Goal: Task Accomplishment & Management: Manage account settings

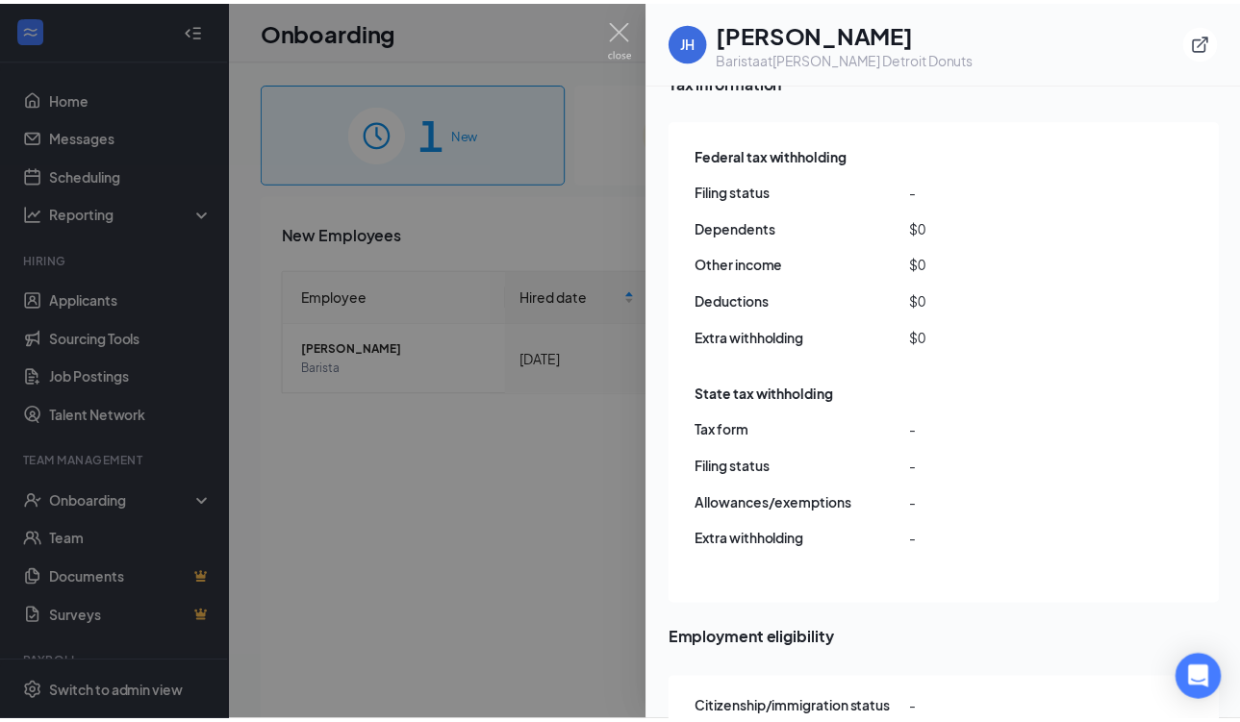
scroll to position [1573, 0]
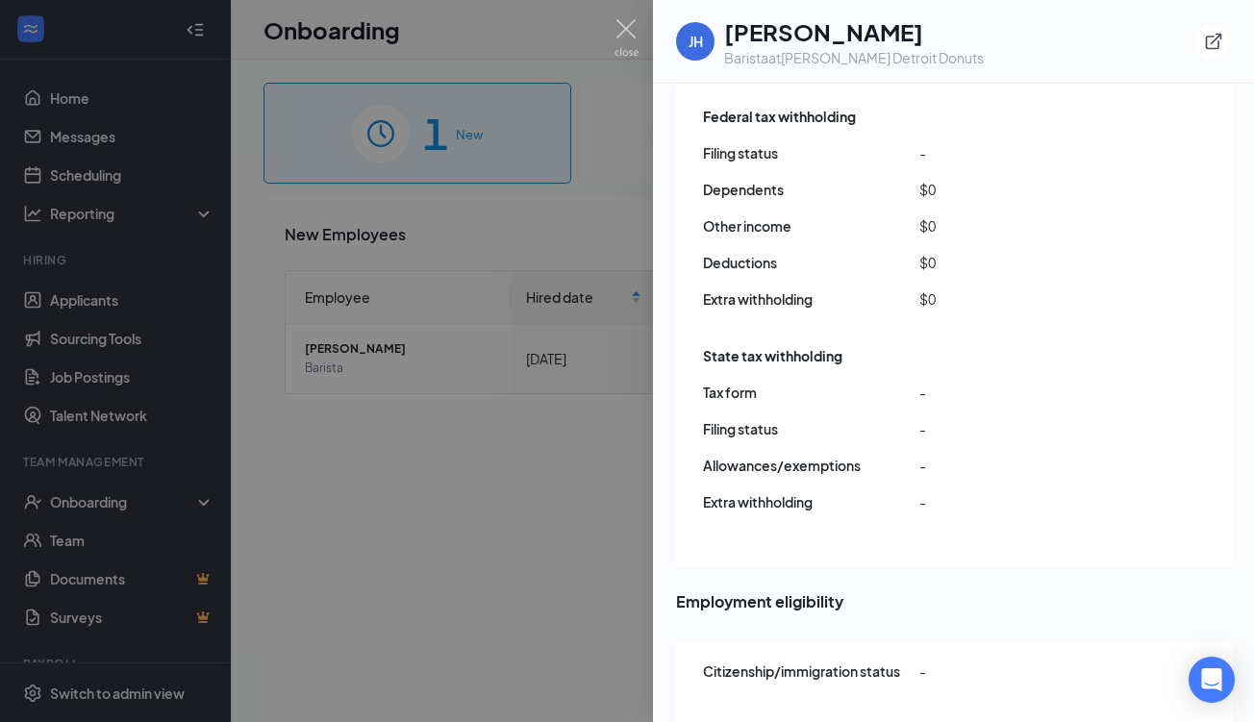
click at [589, 461] on div at bounding box center [627, 361] width 1254 height 722
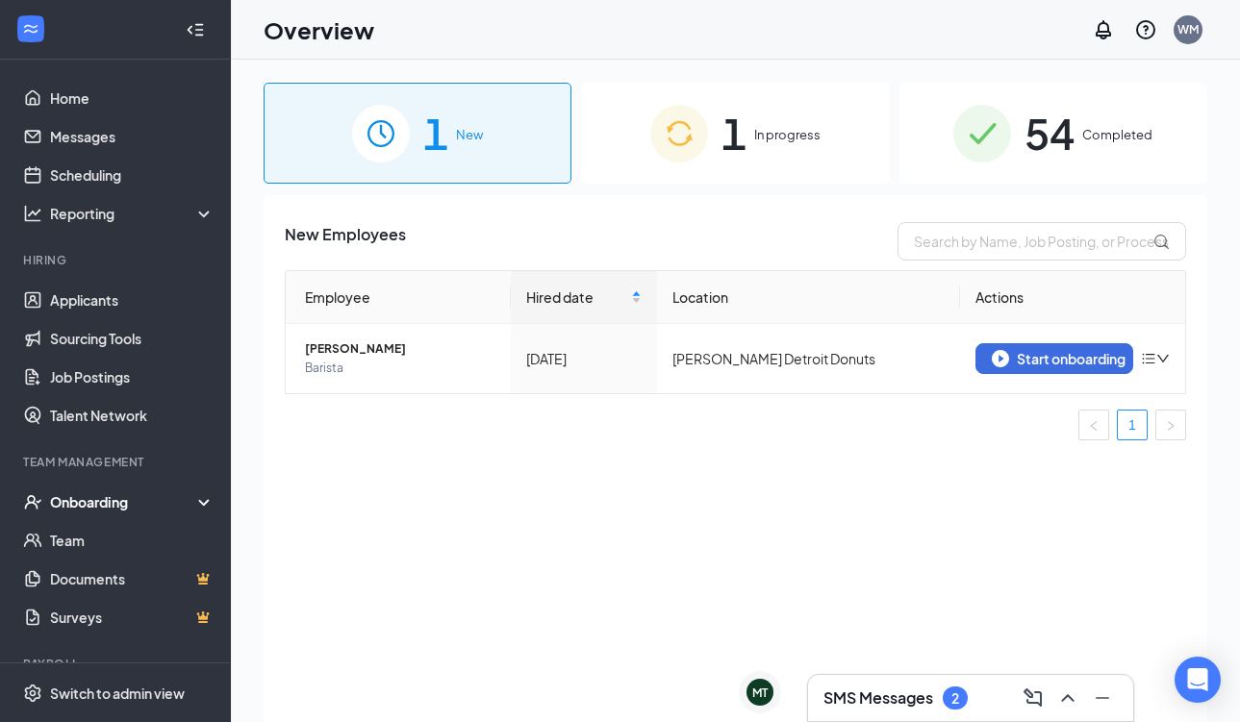
click at [899, 699] on h3 "SMS Messages" at bounding box center [878, 698] width 110 height 21
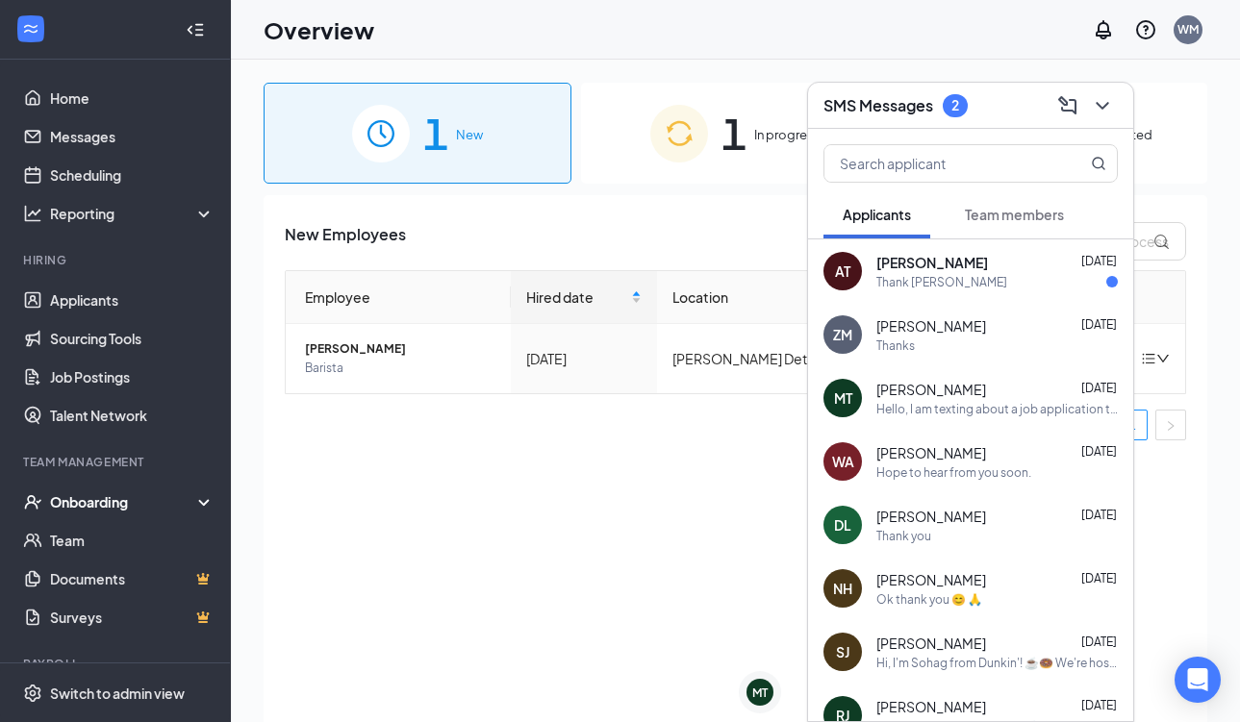
click at [901, 271] on span "[PERSON_NAME]" at bounding box center [932, 262] width 112 height 19
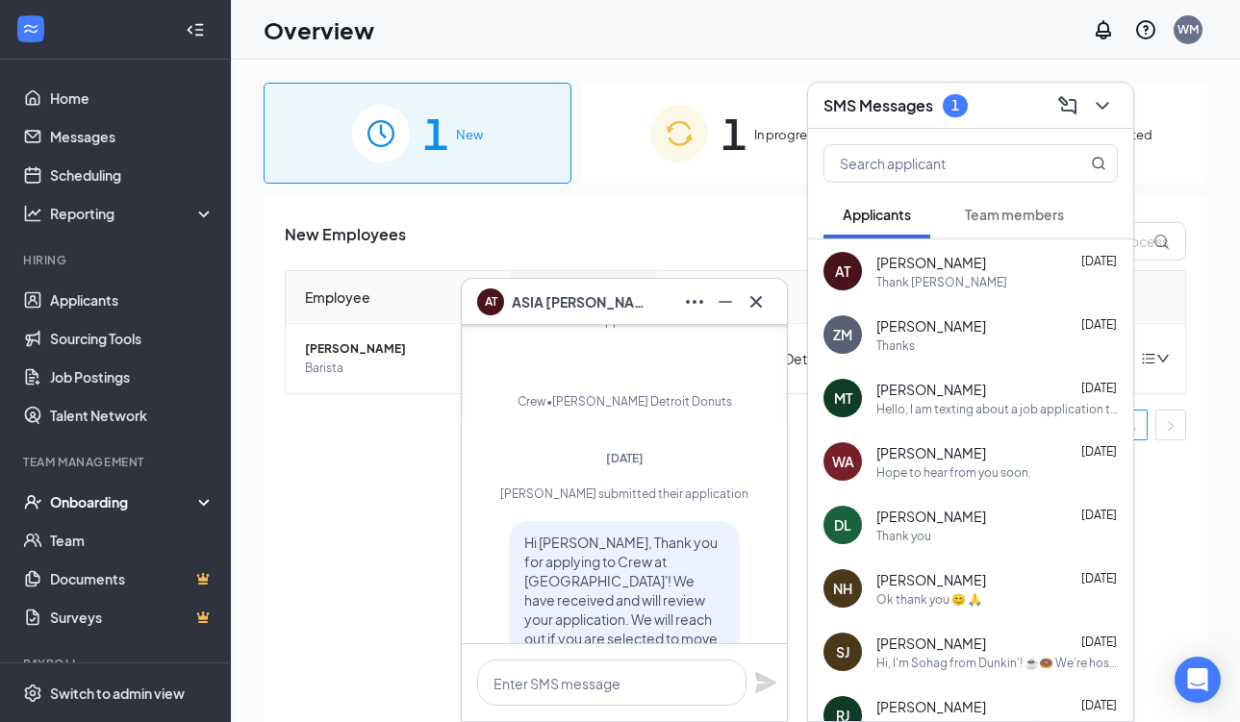
scroll to position [-212, 0]
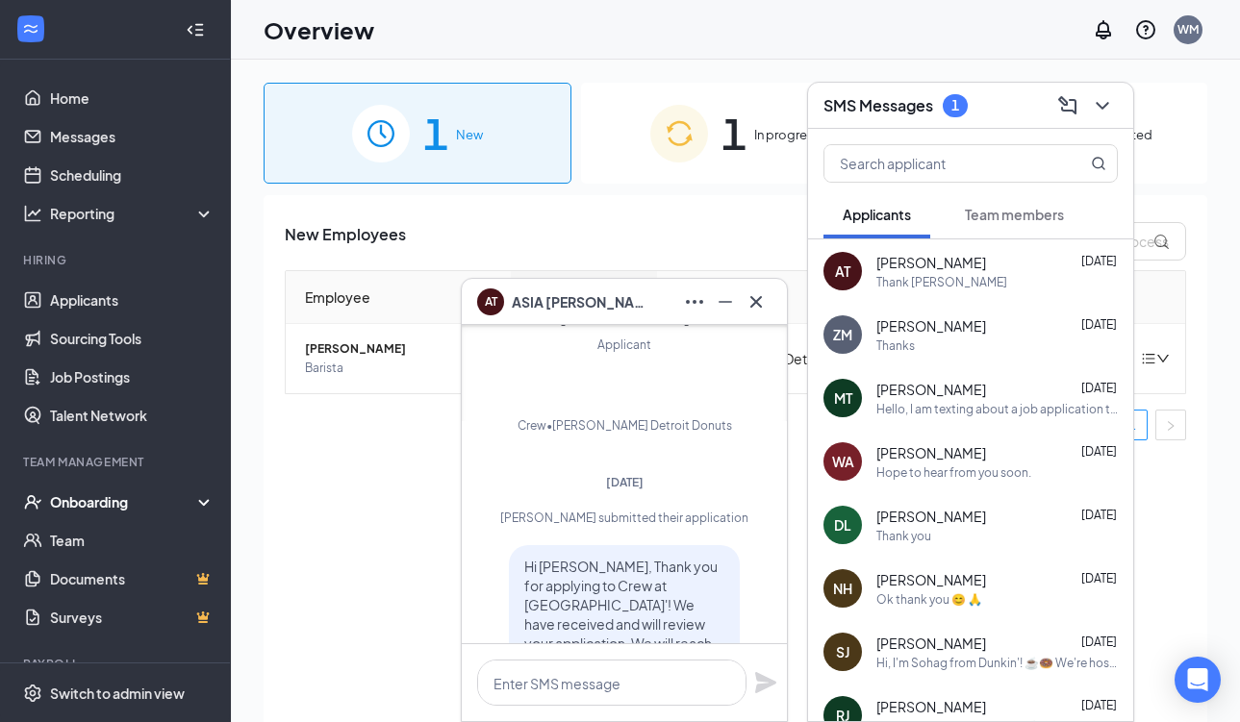
click at [947, 340] on div "Thanks" at bounding box center [996, 346] width 241 height 16
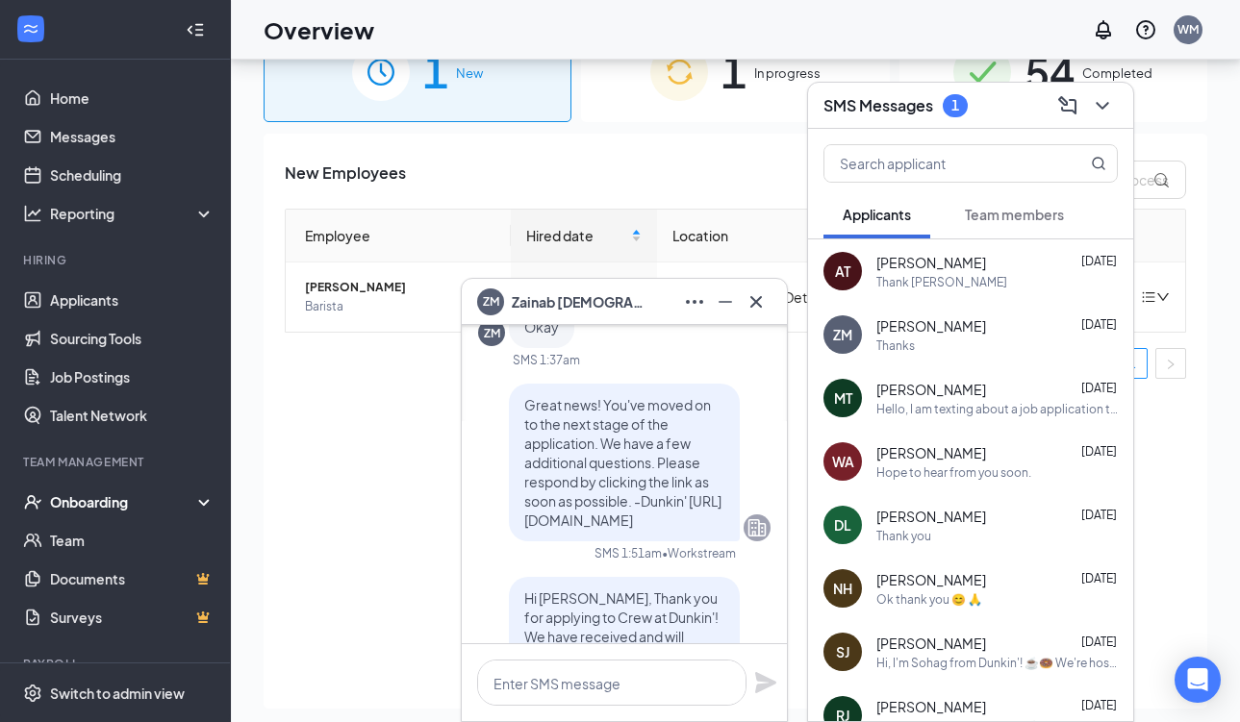
scroll to position [-257, 0]
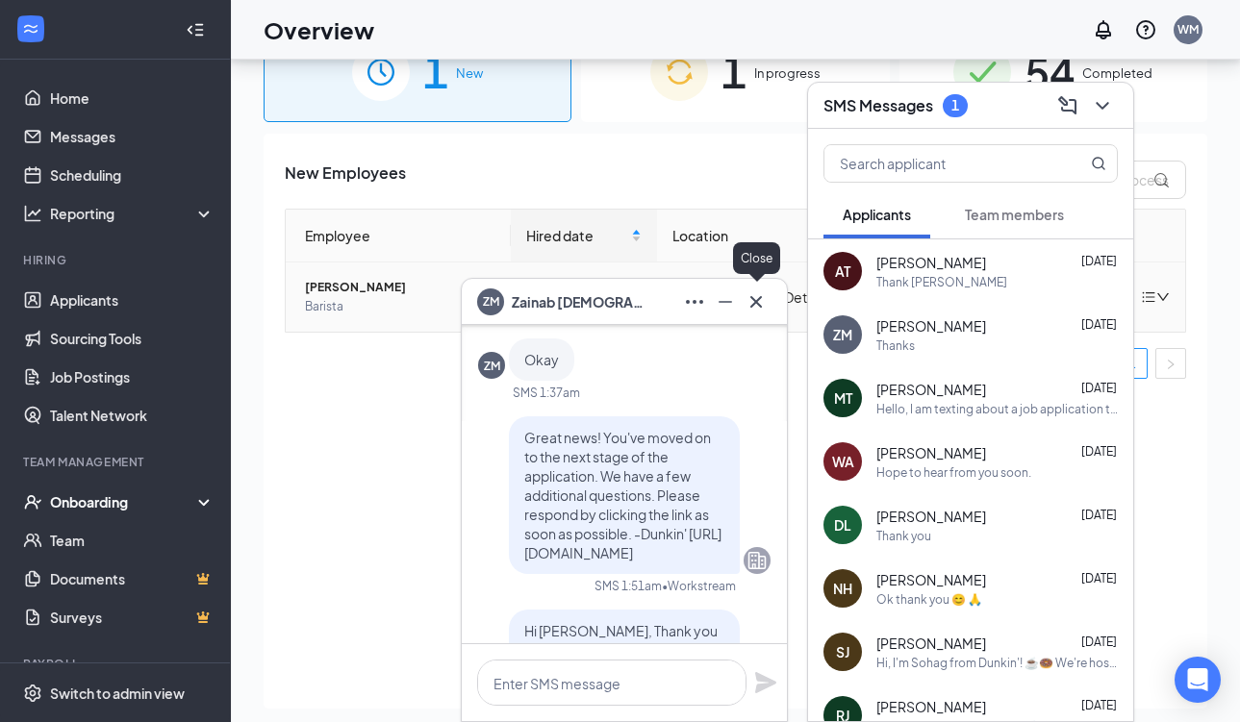
click at [756, 305] on icon "Cross" at bounding box center [755, 301] width 23 height 23
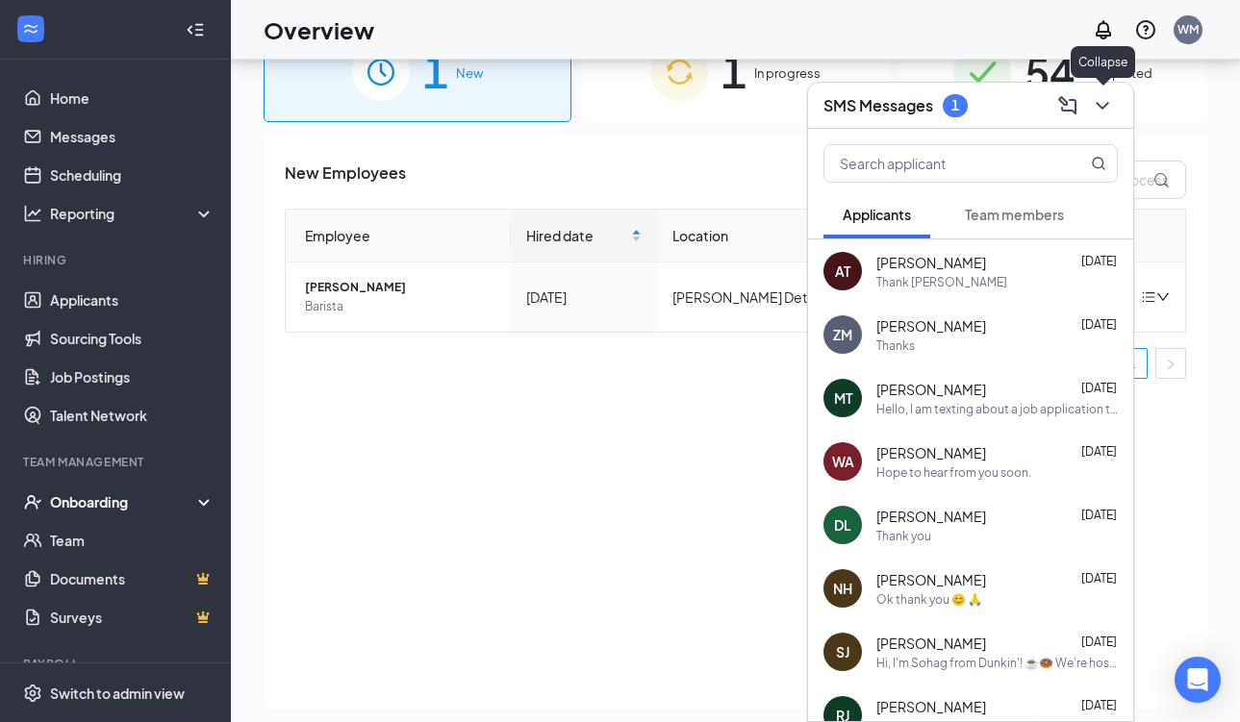
click at [1099, 104] on icon "ChevronDown" at bounding box center [1101, 106] width 13 height 8
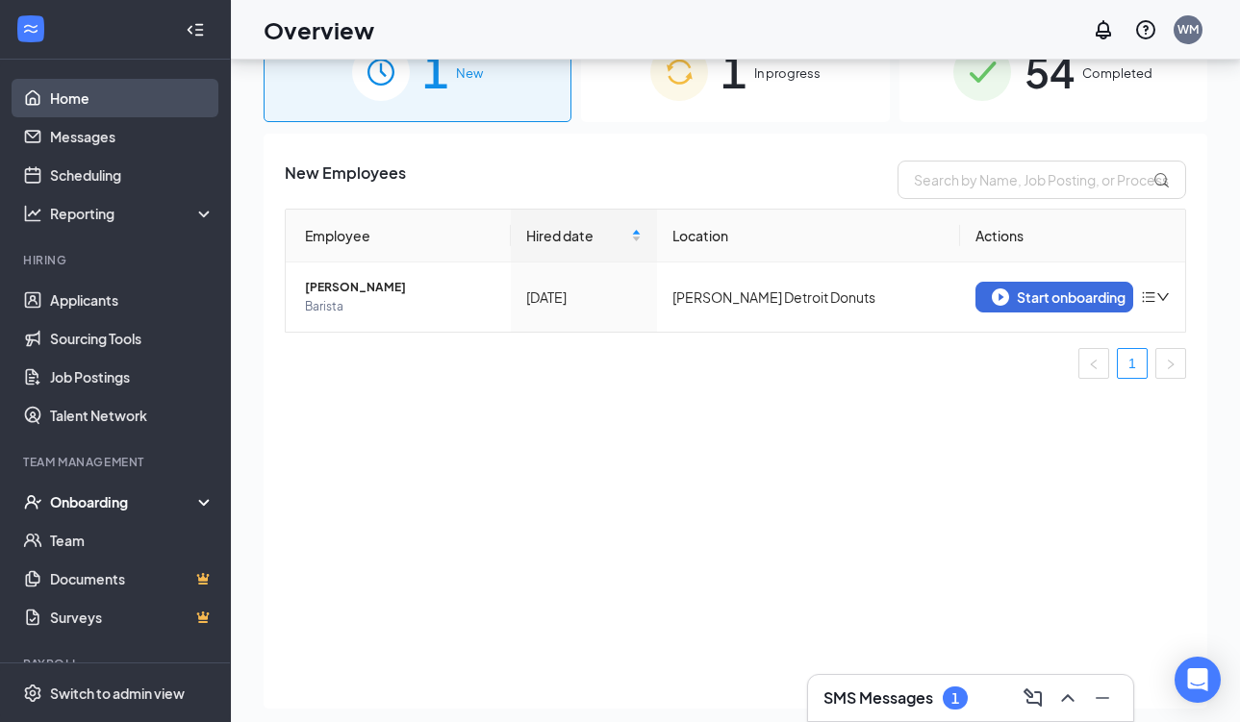
click at [68, 105] on link "Home" at bounding box center [132, 98] width 164 height 38
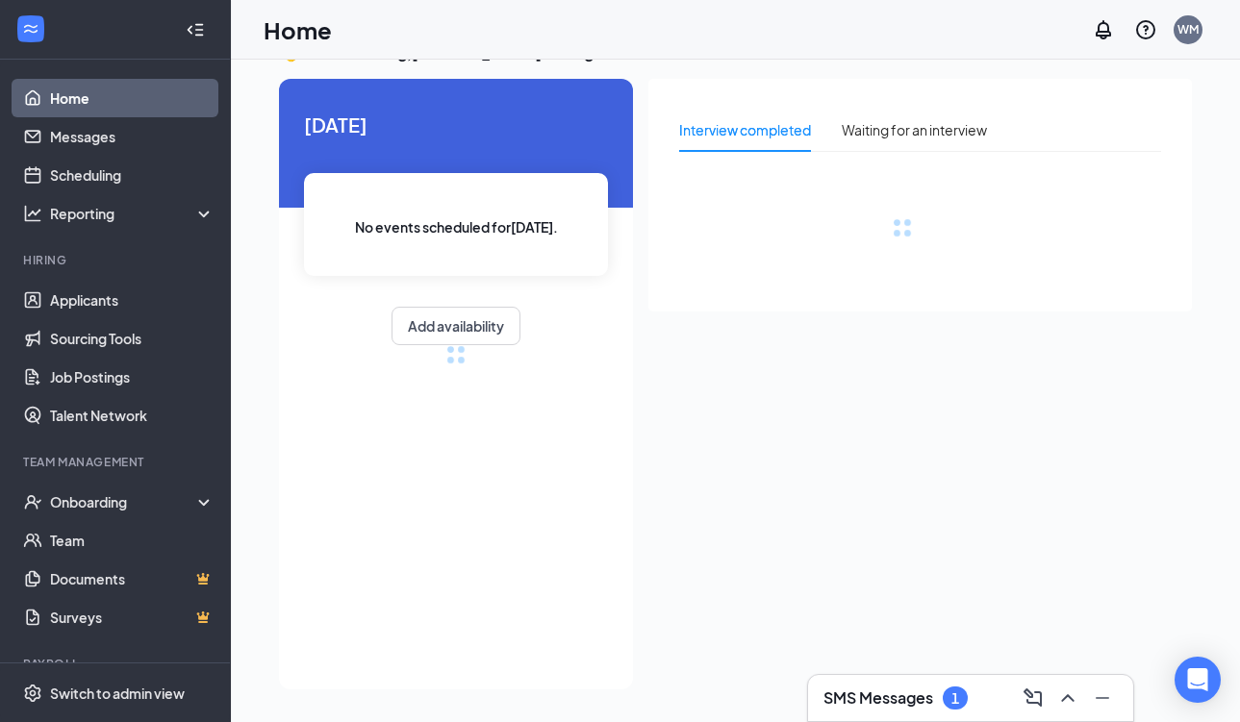
scroll to position [40, 0]
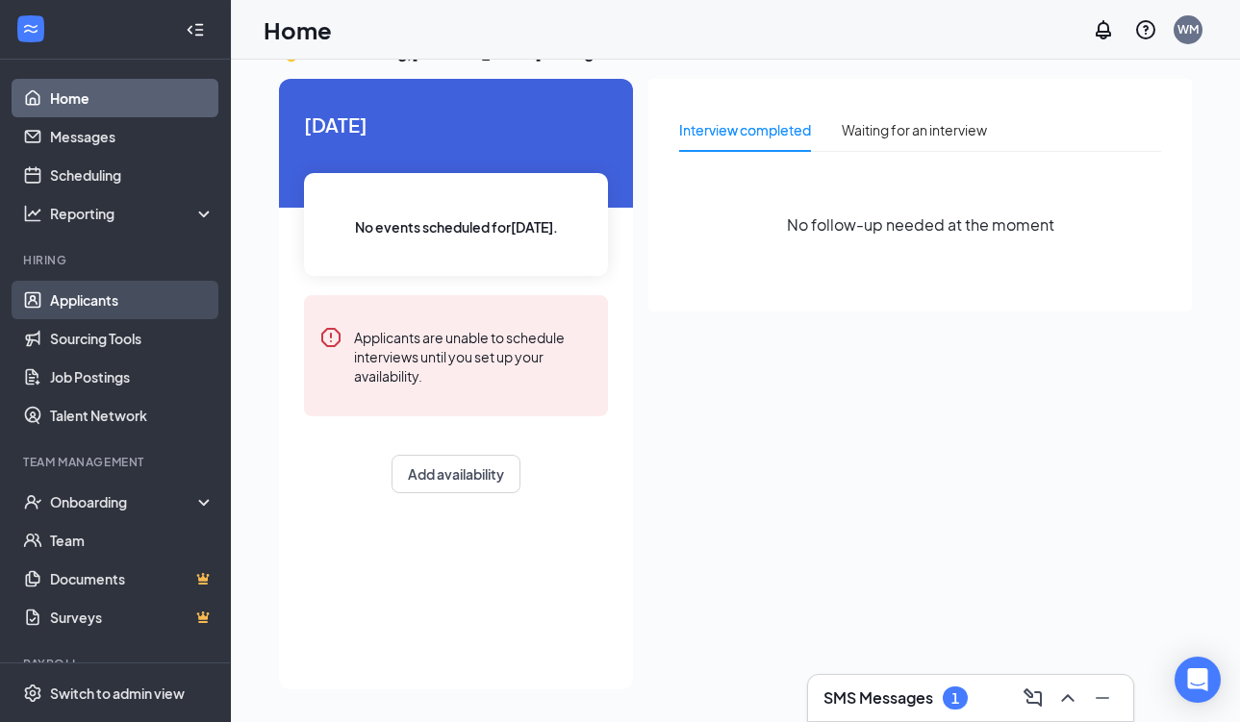
click at [99, 297] on link "Applicants" at bounding box center [132, 300] width 164 height 38
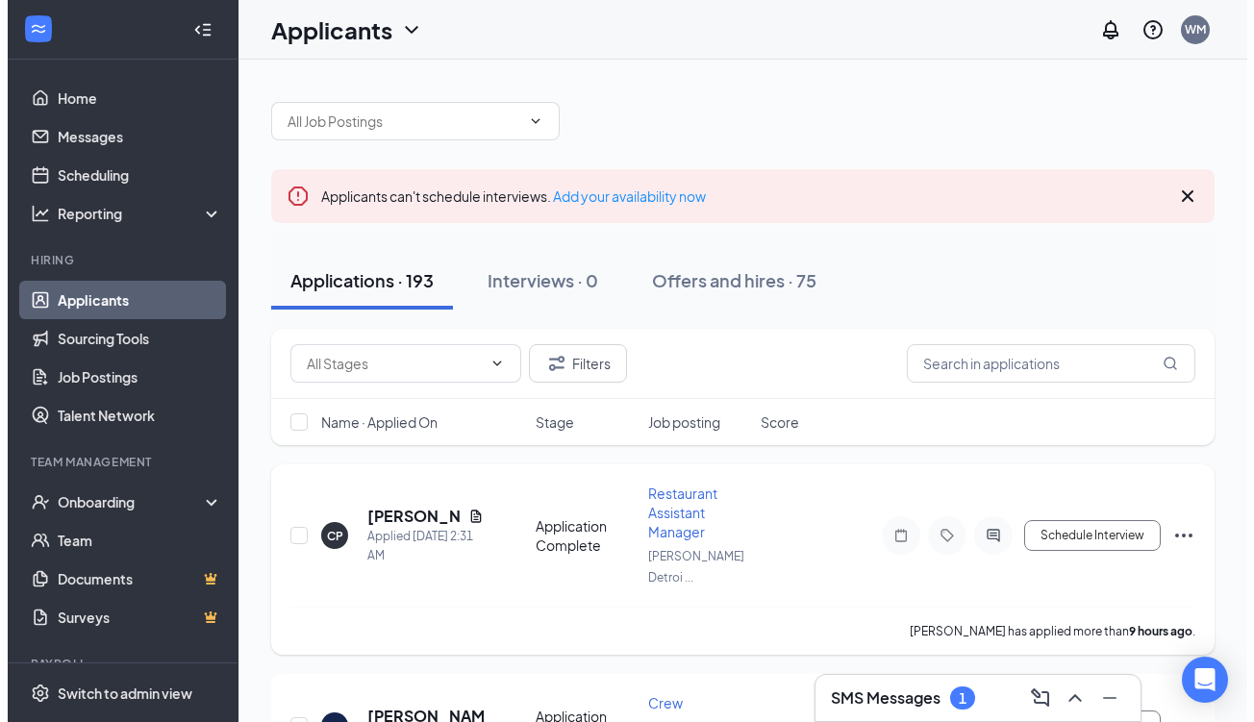
scroll to position [140, 0]
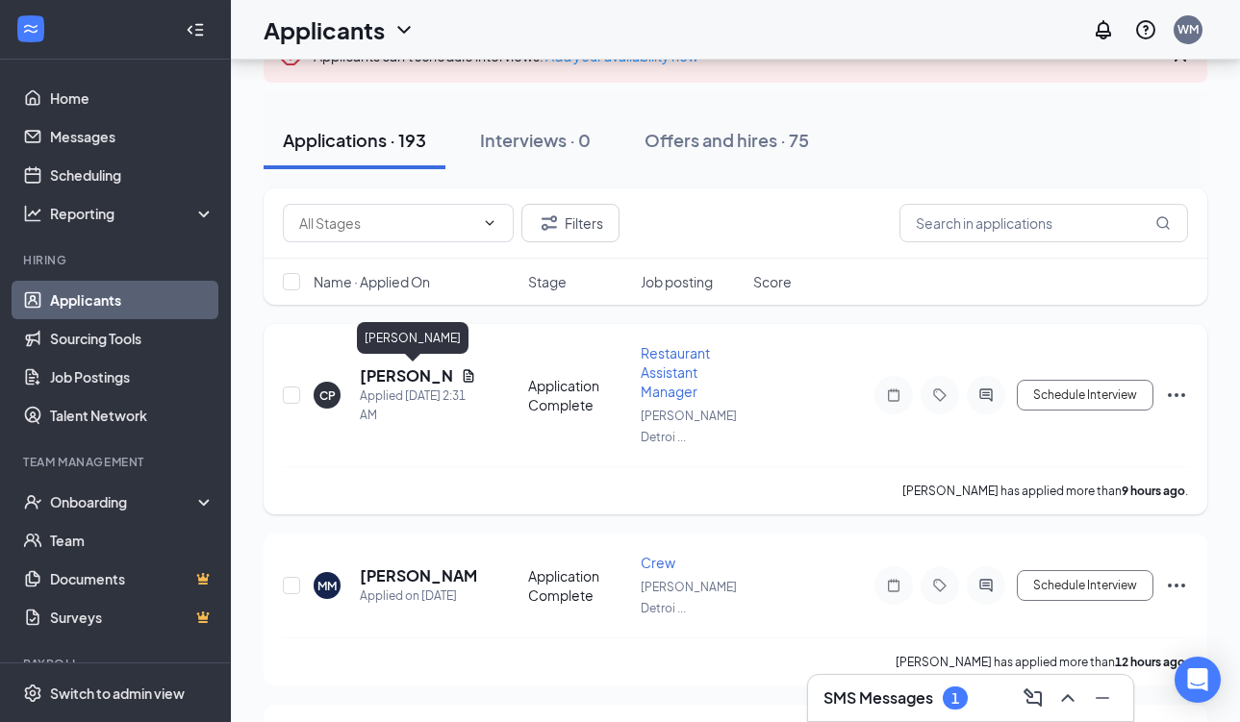
click at [378, 373] on h5 "[PERSON_NAME]" at bounding box center [406, 375] width 93 height 21
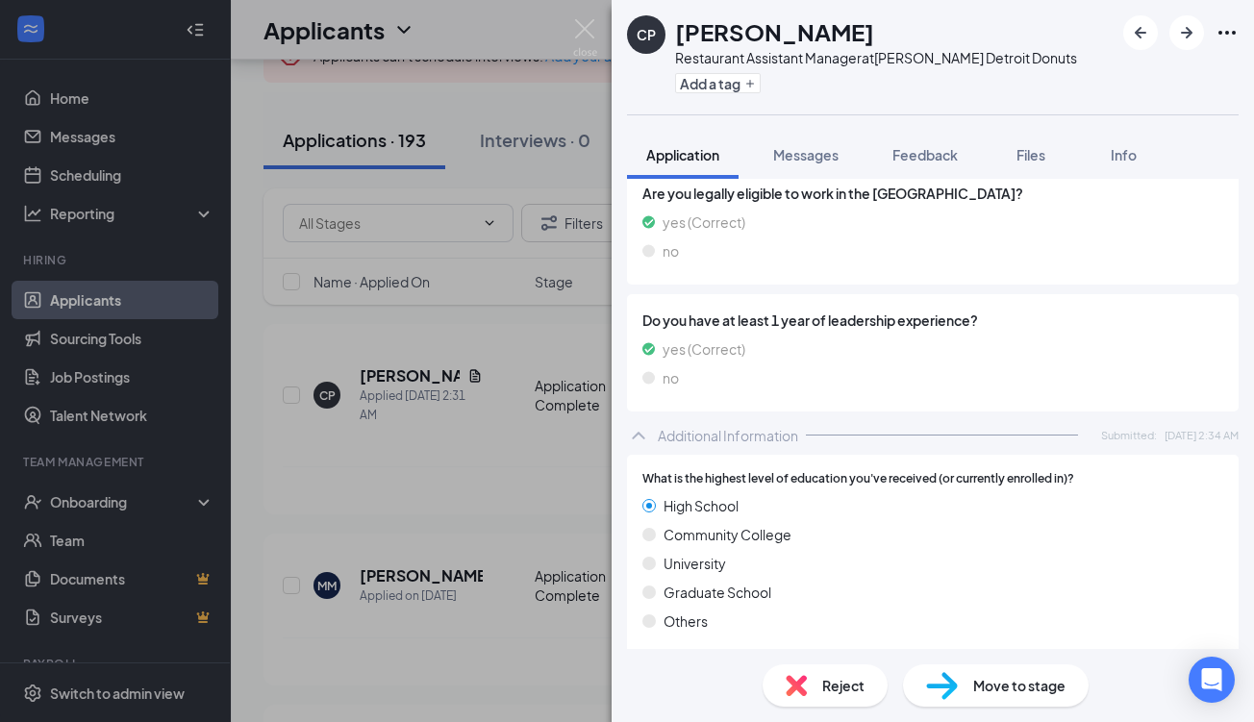
scroll to position [251, 0]
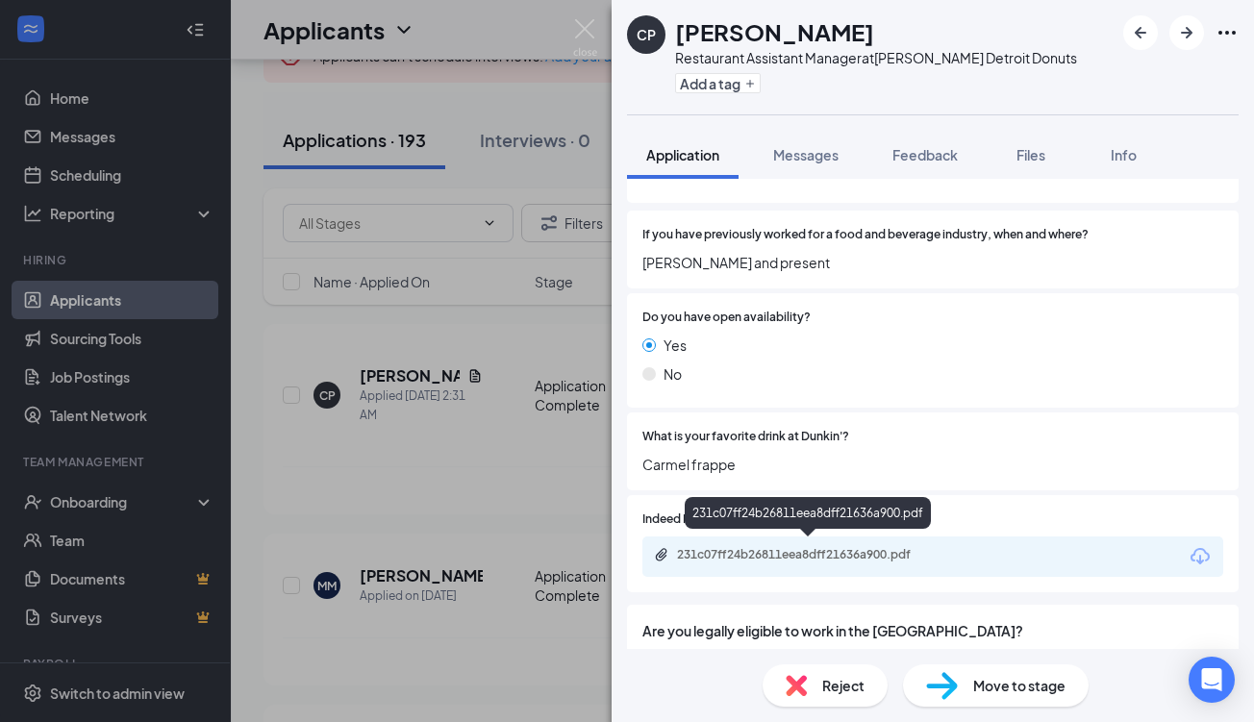
click at [788, 549] on div "231c07ff24b26811eea8dff21636a900.pdf" at bounding box center [811, 554] width 269 height 15
